Goal: Find specific page/section: Find specific page/section

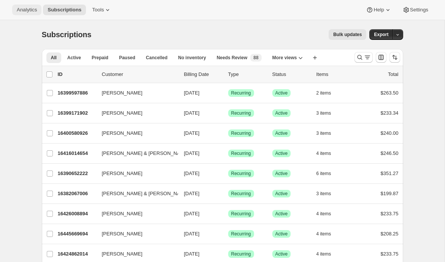
click at [25, 5] on button "Analytics" at bounding box center [26, 10] width 29 height 11
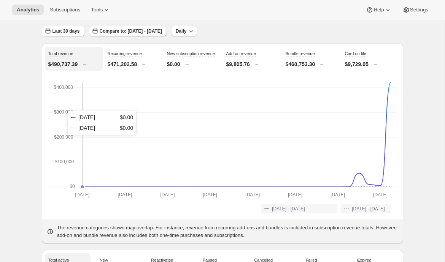
scroll to position [45, 0]
